Goal: Complete application form

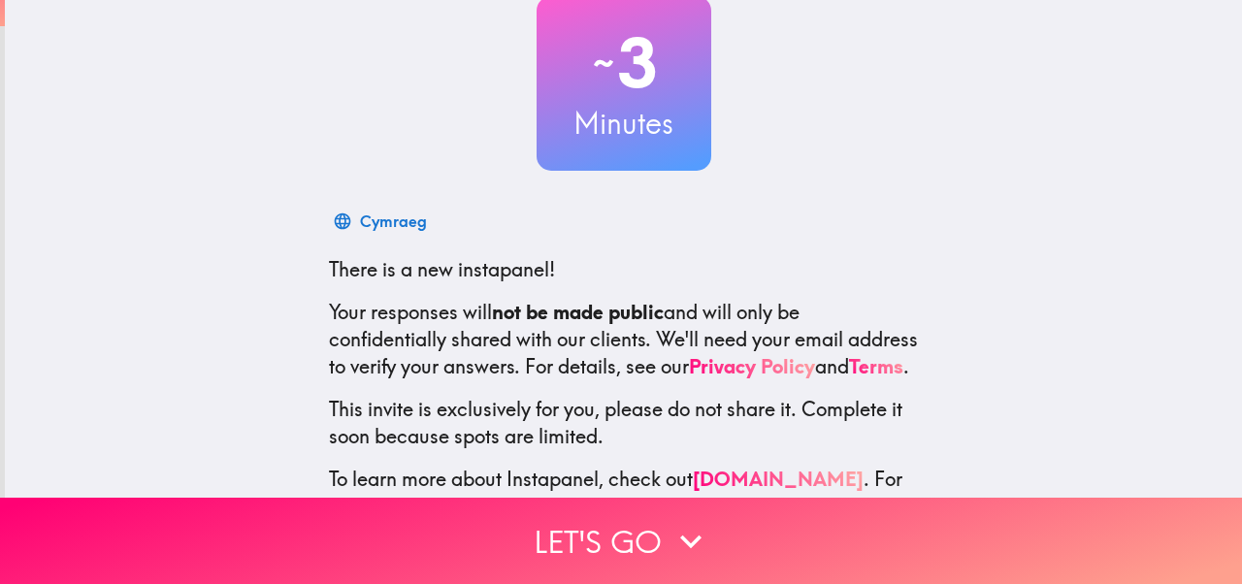
scroll to position [209, 0]
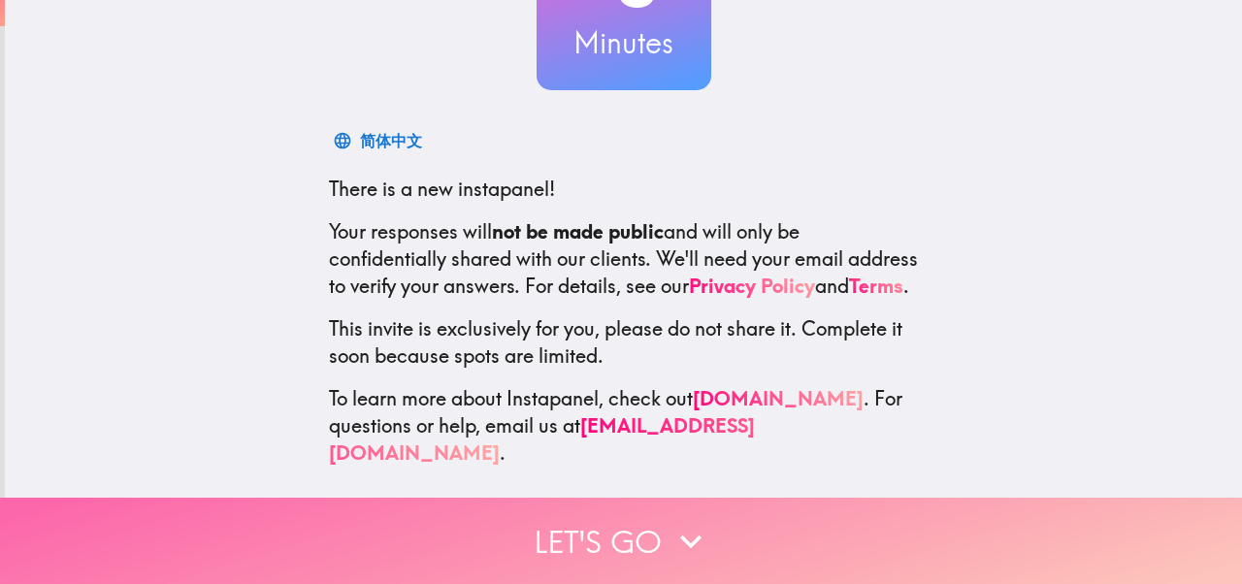
click at [644, 530] on button "Let's go" at bounding box center [621, 541] width 1242 height 86
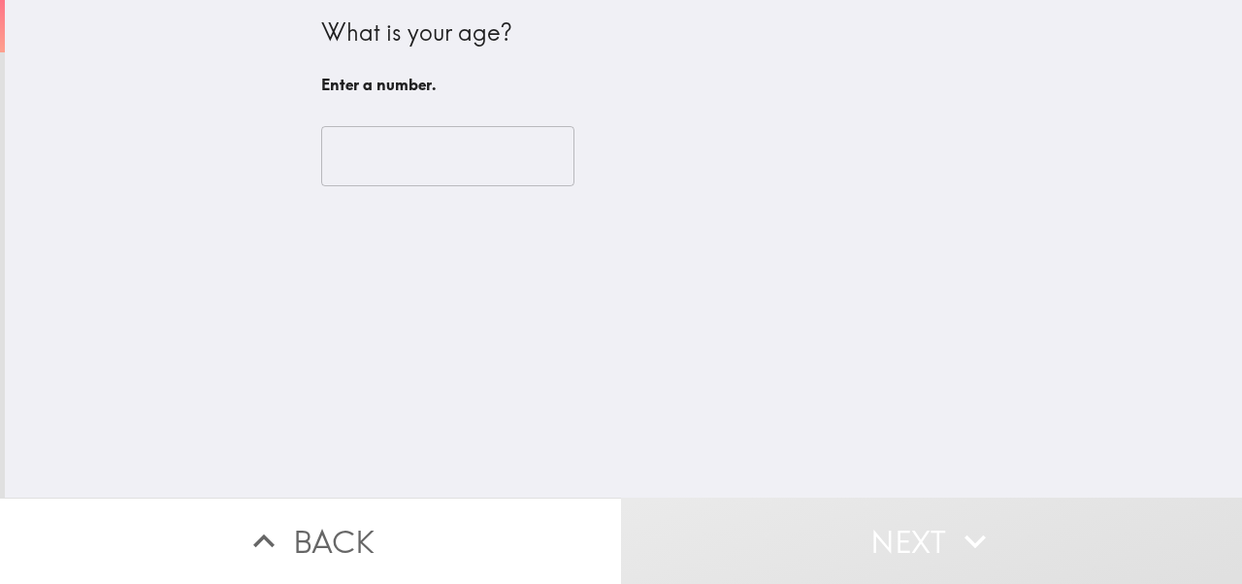
click at [355, 182] on input "number" at bounding box center [447, 156] width 253 height 60
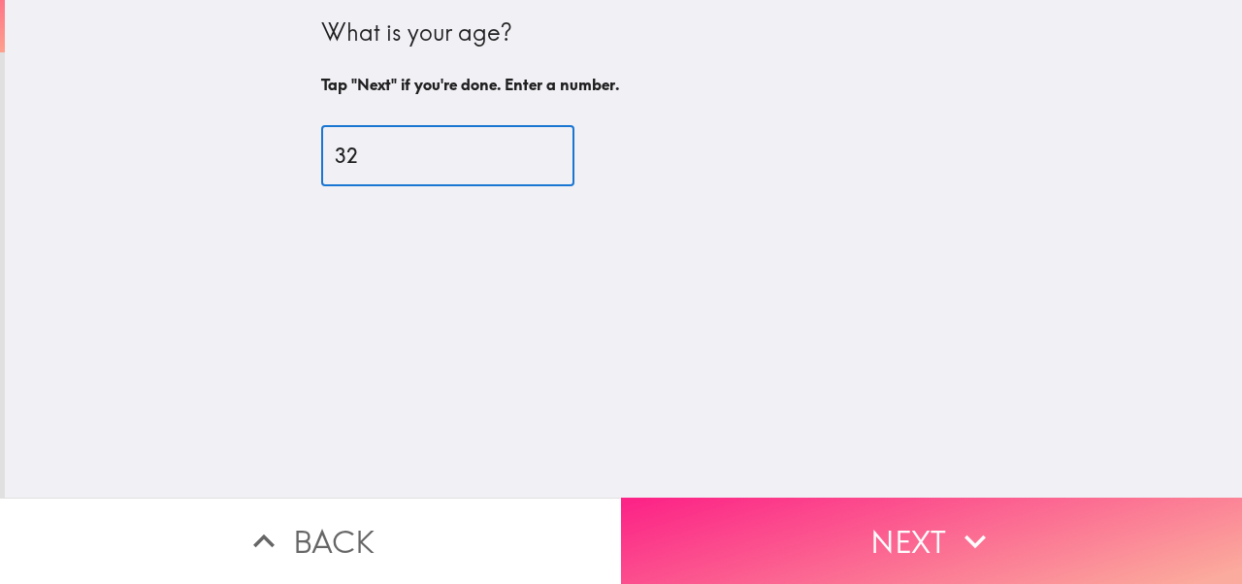
type input "32"
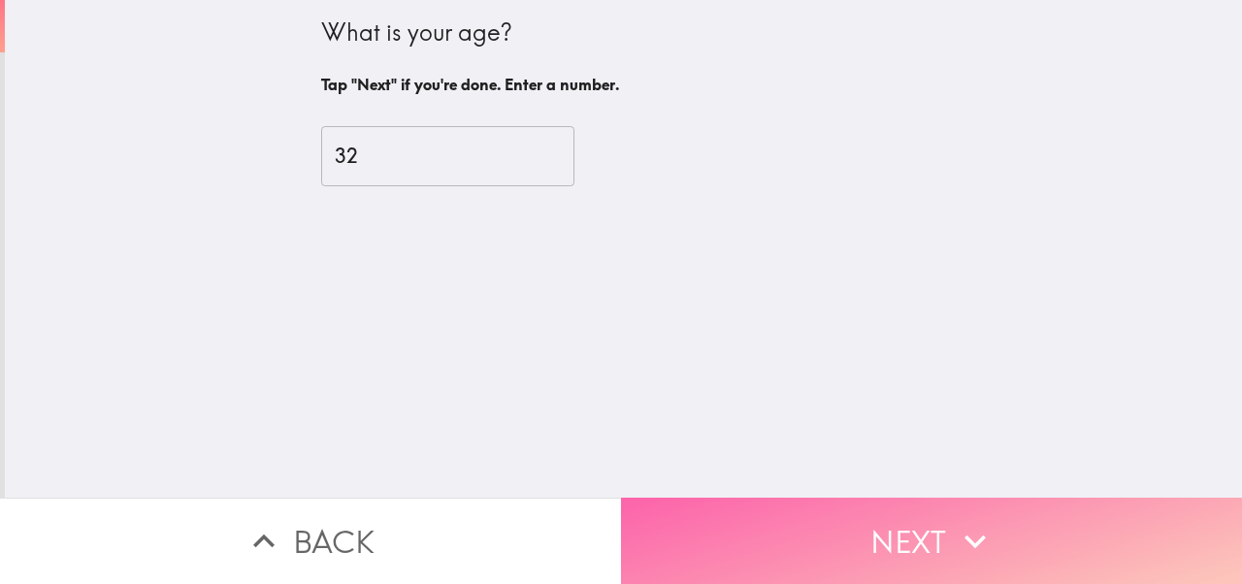
click at [788, 533] on button "Next" at bounding box center [931, 541] width 621 height 86
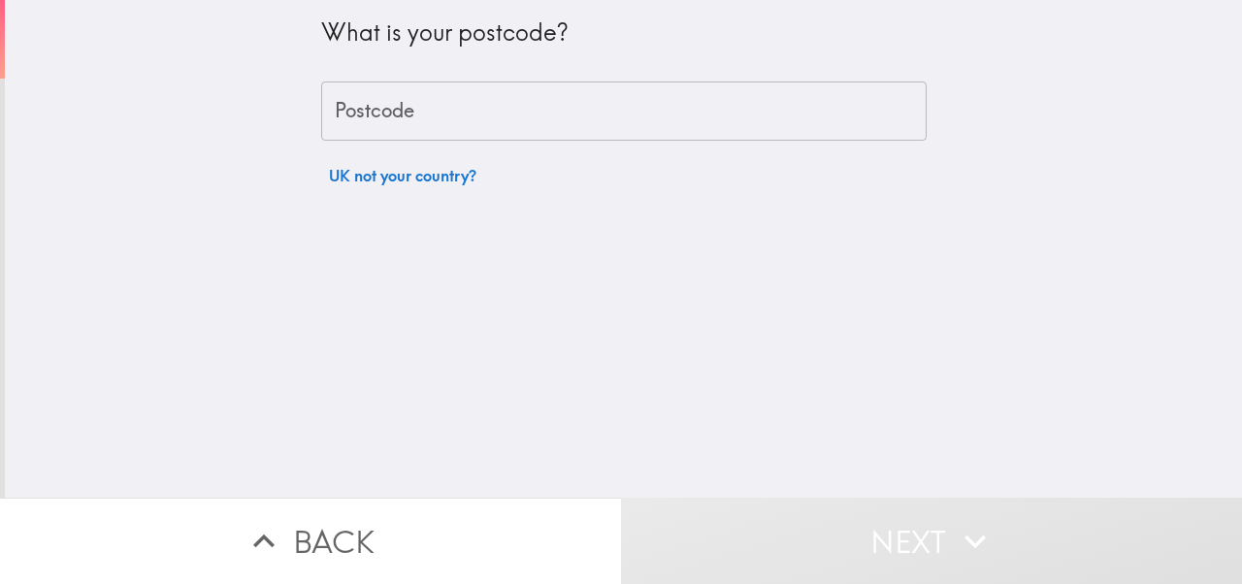
click at [372, 119] on div "Postcode Postcode" at bounding box center [623, 111] width 605 height 60
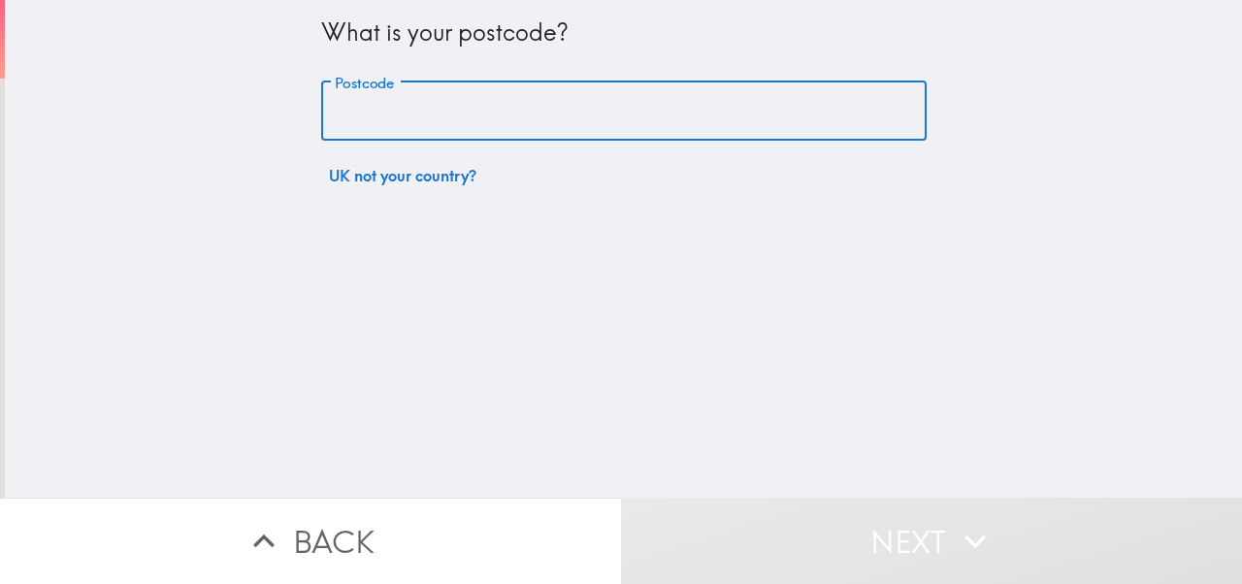
type input "LE12 9QG"
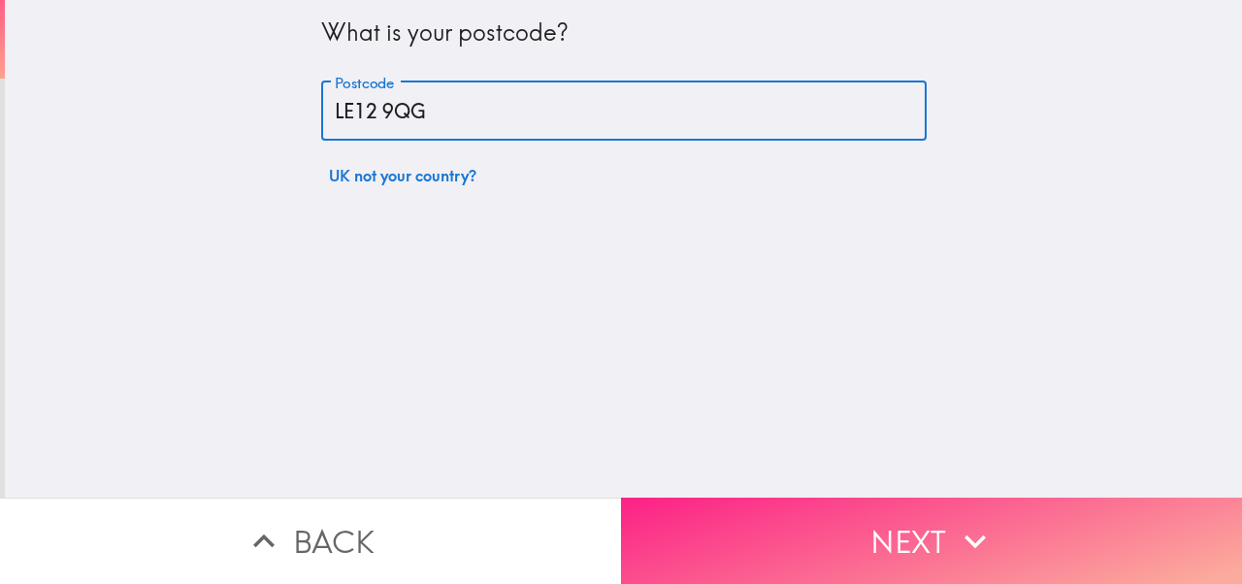
click at [783, 563] on button "Next" at bounding box center [931, 541] width 621 height 86
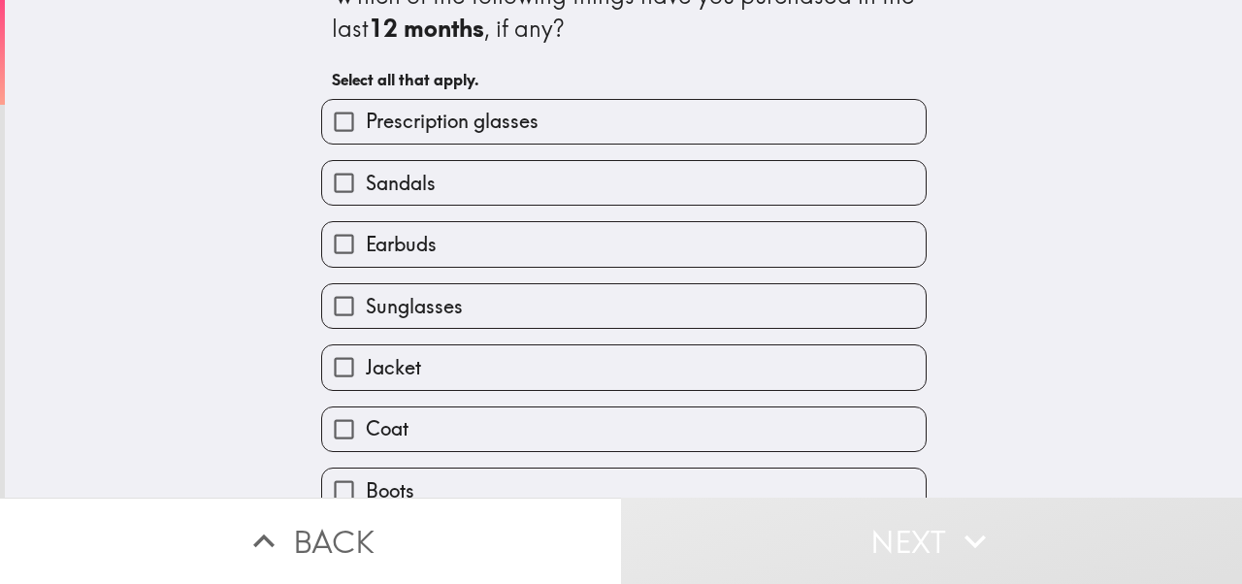
scroll to position [41, 0]
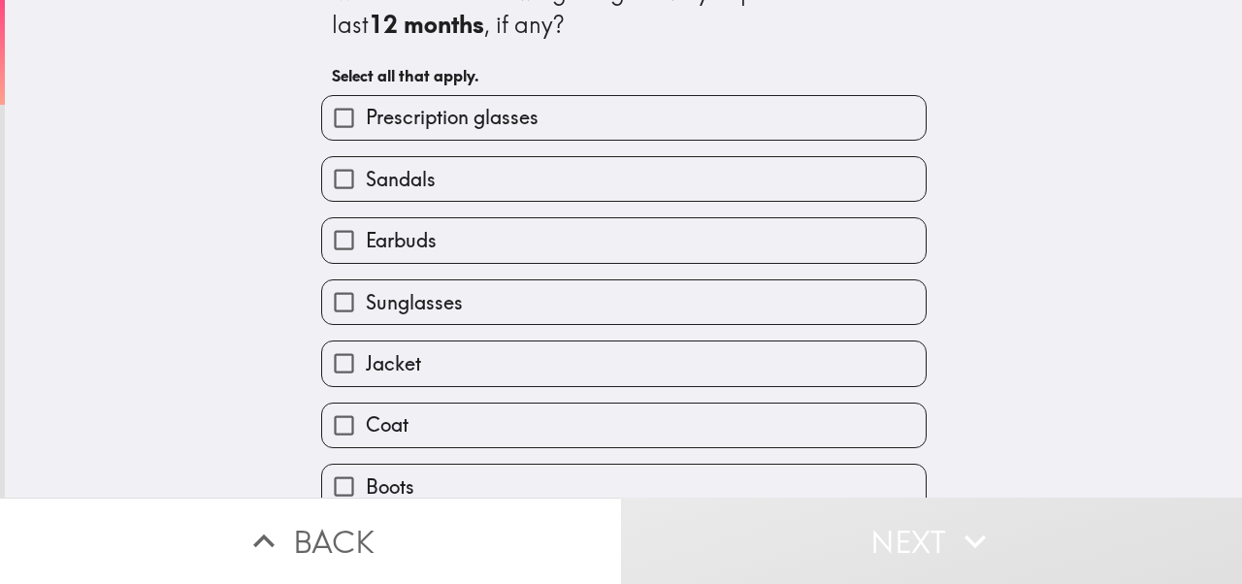
click at [436, 255] on label "Earbuds" at bounding box center [623, 240] width 603 height 44
click at [366, 255] on input "Earbuds" at bounding box center [344, 240] width 44 height 44
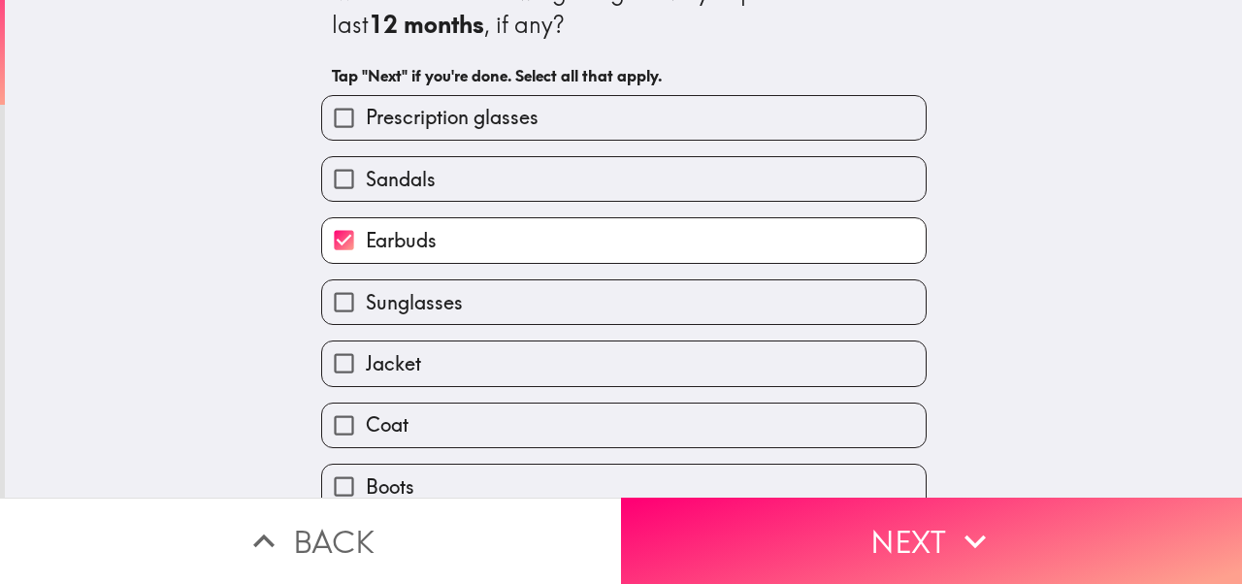
click at [419, 250] on span "Earbuds" at bounding box center [401, 240] width 71 height 27
click at [366, 250] on input "Earbuds" at bounding box center [344, 240] width 44 height 44
checkbox input "false"
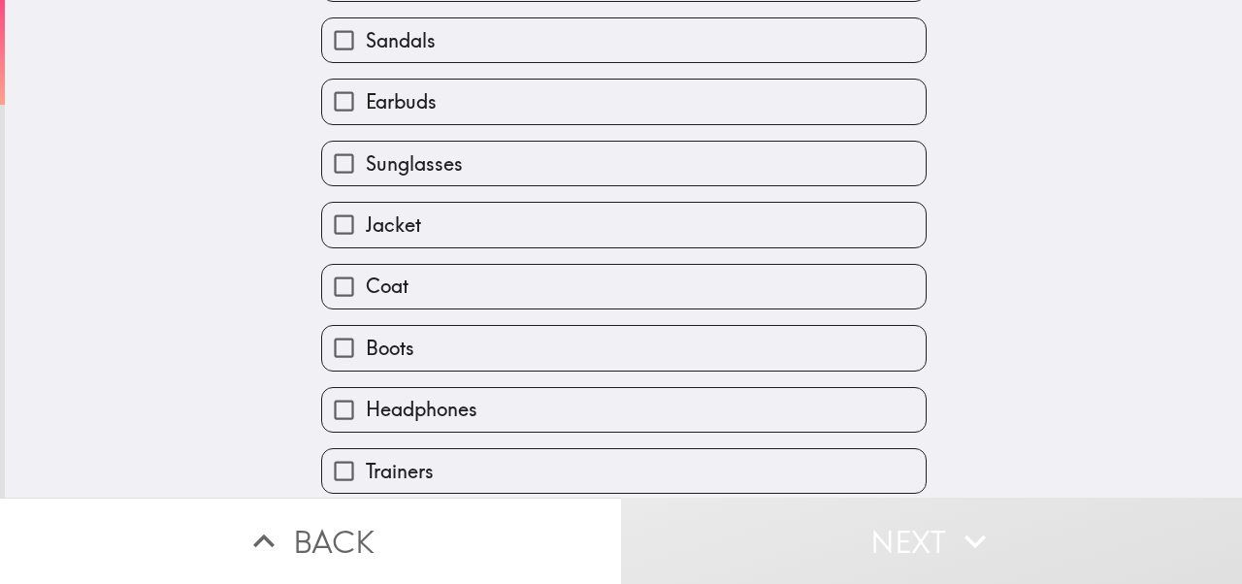
click at [413, 230] on span "Jacket" at bounding box center [393, 224] width 55 height 27
click at [366, 230] on input "Jacket" at bounding box center [344, 225] width 44 height 44
checkbox input "true"
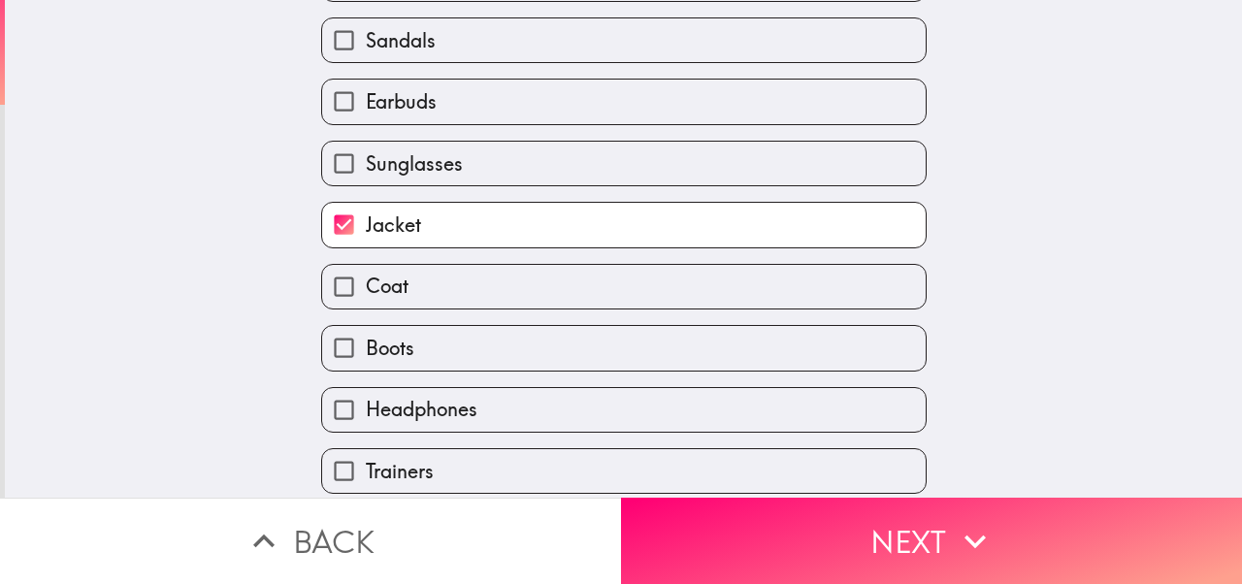
click at [402, 274] on span "Coat" at bounding box center [387, 286] width 43 height 27
click at [366, 274] on input "Coat" at bounding box center [344, 287] width 44 height 44
checkbox input "true"
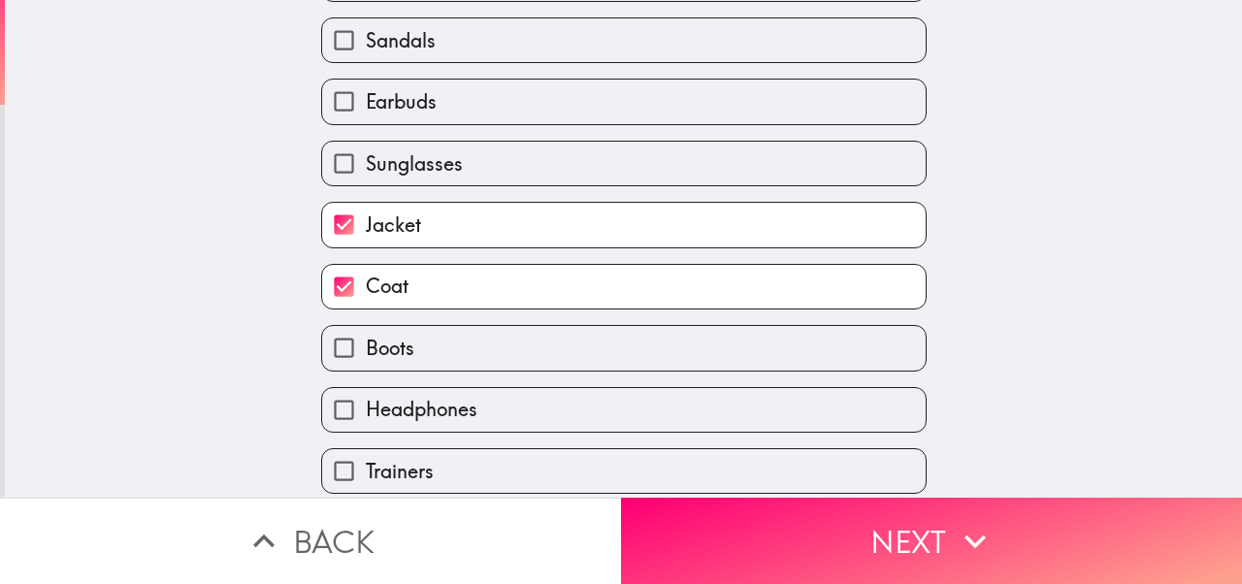
scroll to position [238, 0]
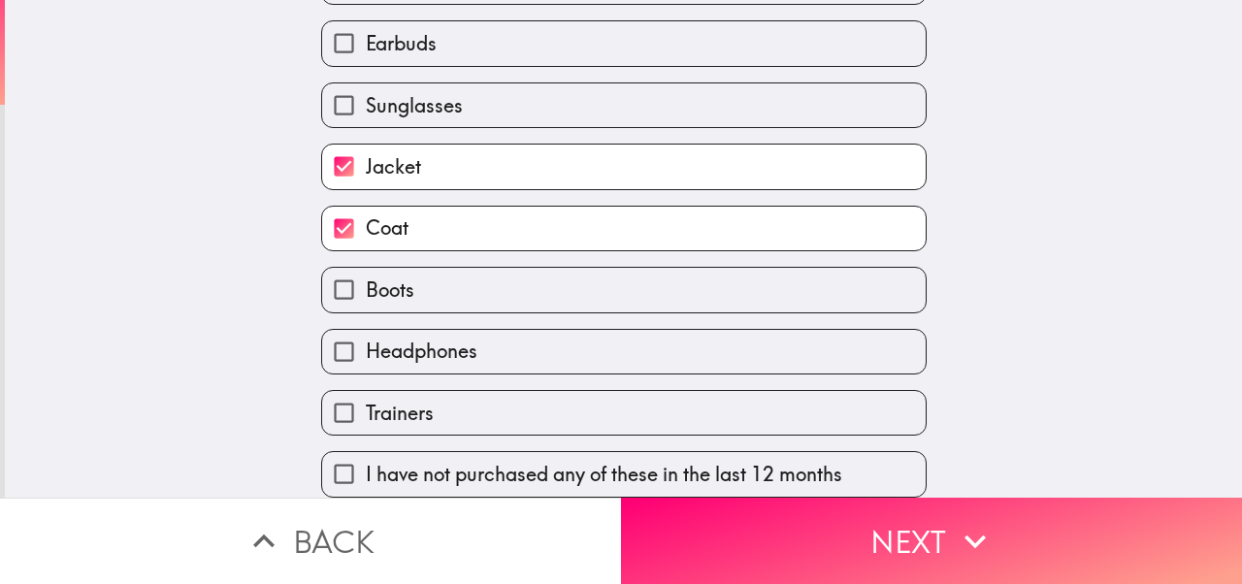
click at [416, 274] on label "Boots" at bounding box center [623, 290] width 603 height 44
click at [366, 274] on input "Boots" at bounding box center [344, 290] width 44 height 44
checkbox input "true"
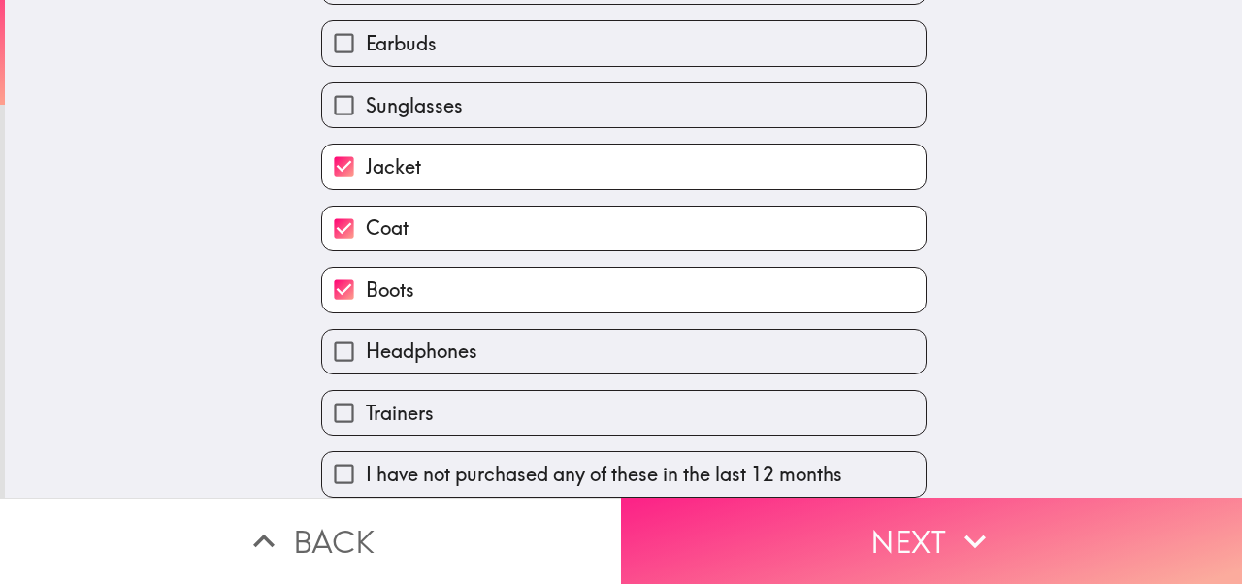
click at [773, 517] on button "Next" at bounding box center [931, 541] width 621 height 86
